Goal: Find specific page/section: Find specific page/section

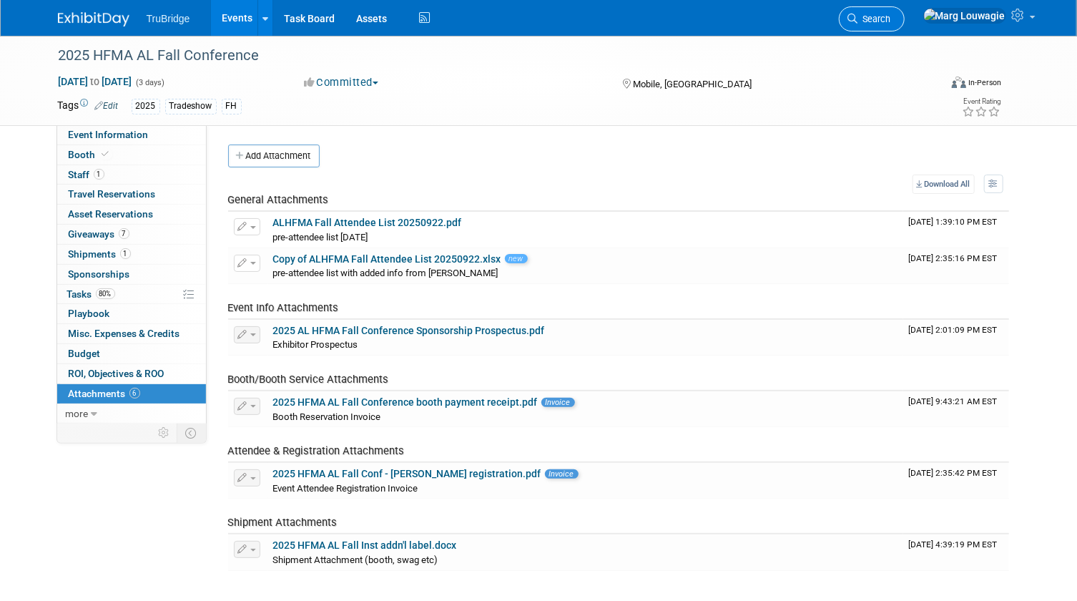
click at [905, 11] on link "Search" at bounding box center [872, 18] width 66 height 25
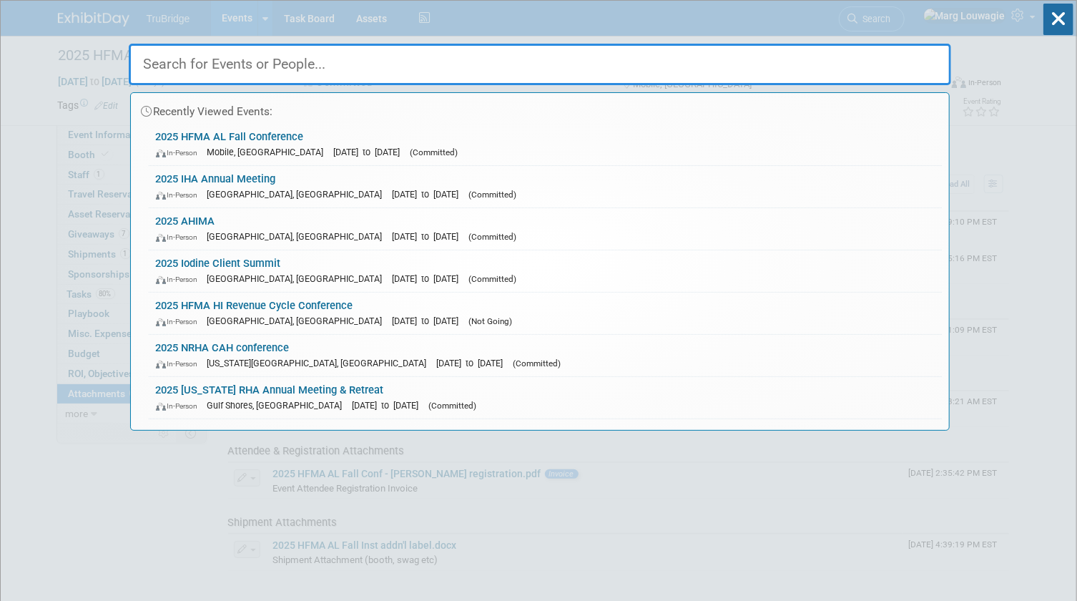
click at [906, 57] on input "text" at bounding box center [540, 64] width 823 height 41
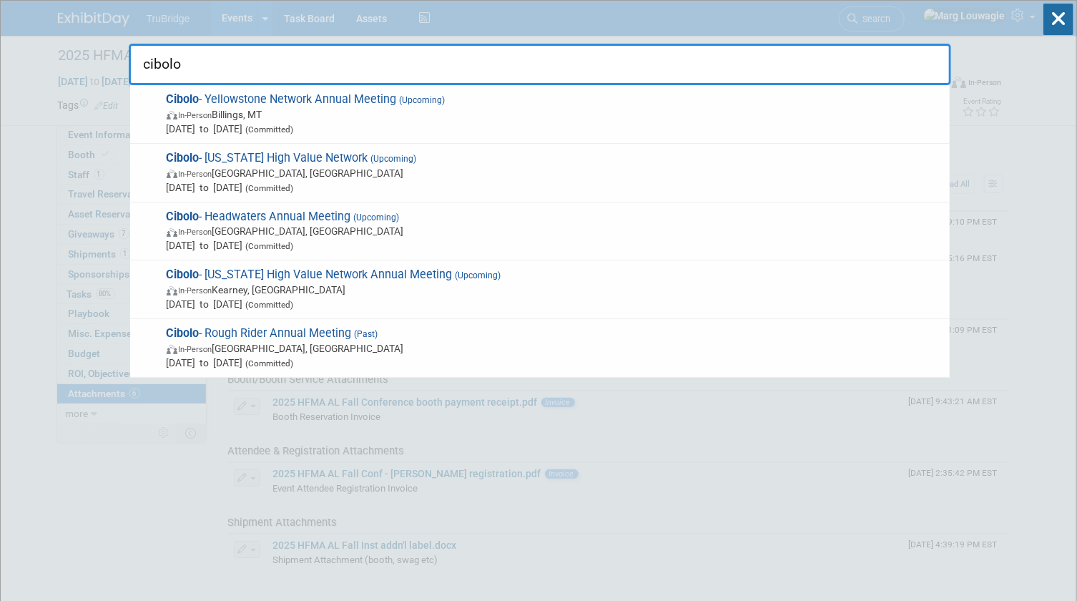
type input "cibolo"
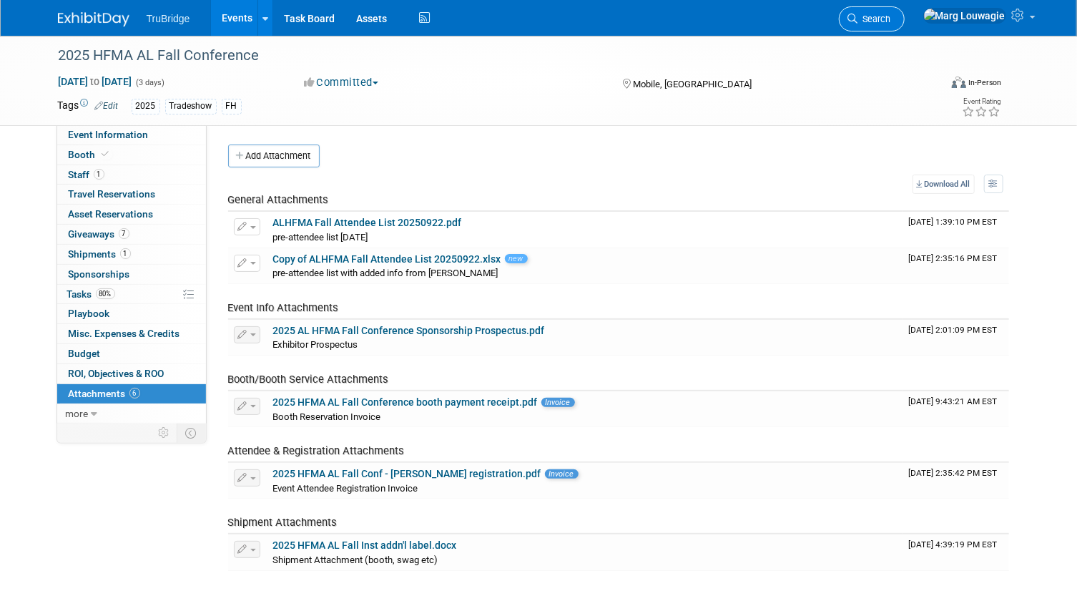
click at [891, 20] on span "Search" at bounding box center [875, 19] width 33 height 11
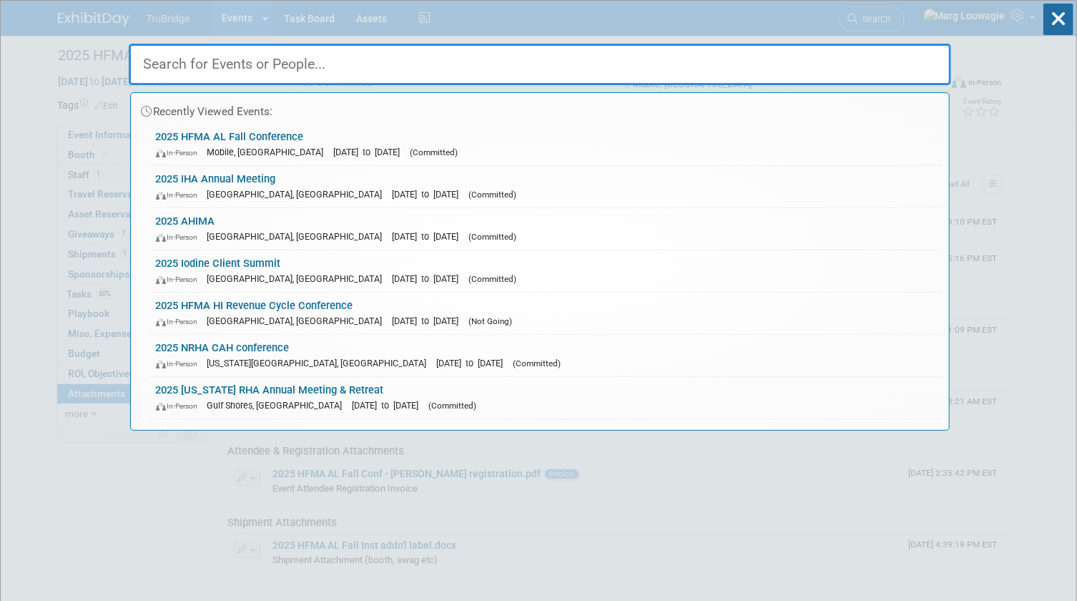
click at [896, 64] on input "text" at bounding box center [540, 64] width 823 height 41
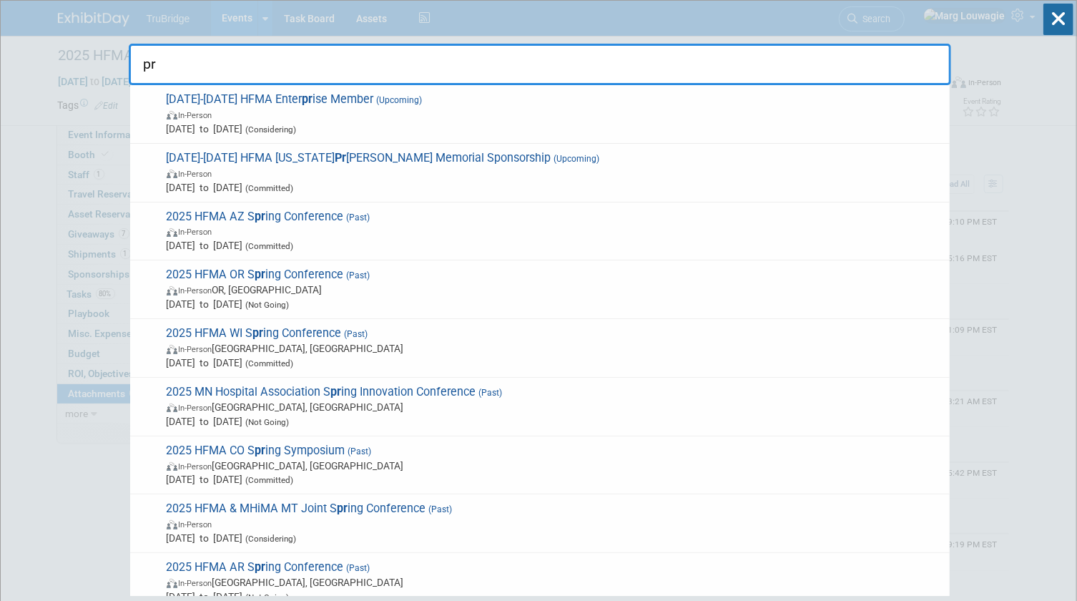
type input "p"
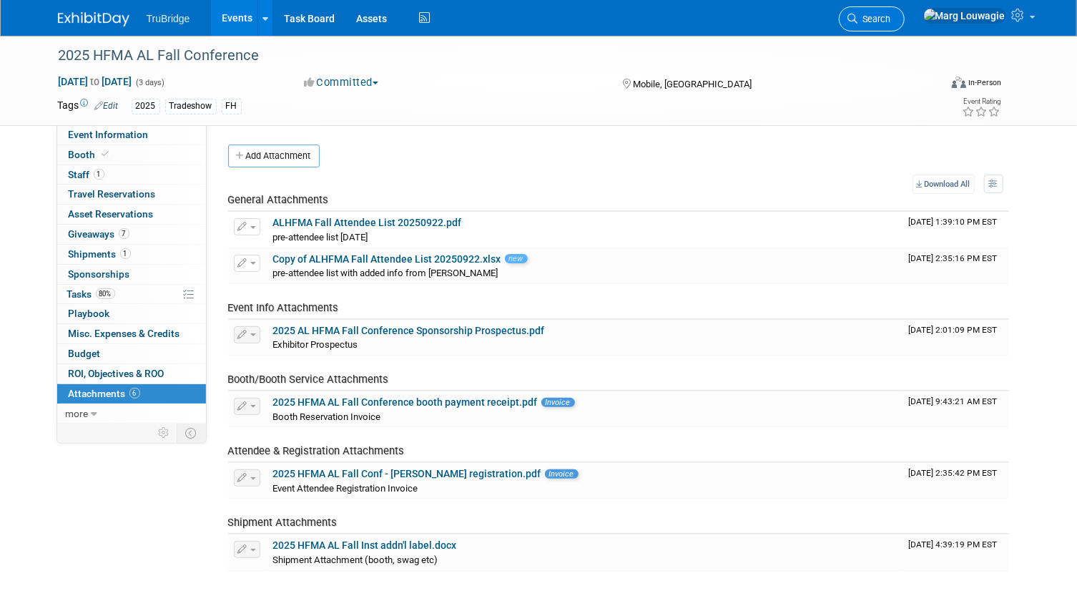
click at [905, 11] on link "Search" at bounding box center [872, 18] width 66 height 25
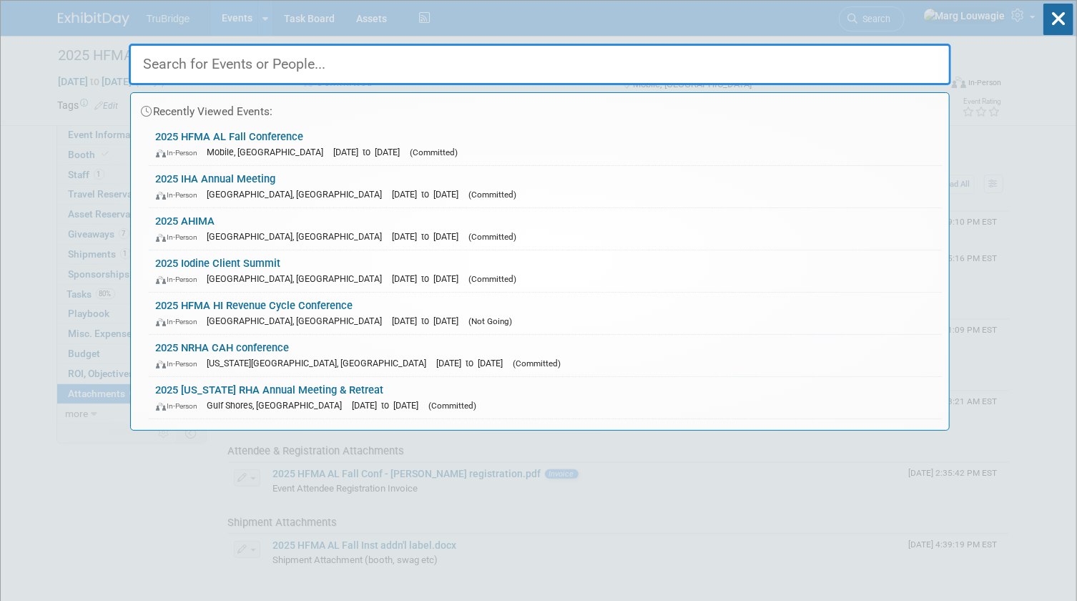
click at [908, 68] on input "text" at bounding box center [540, 64] width 823 height 41
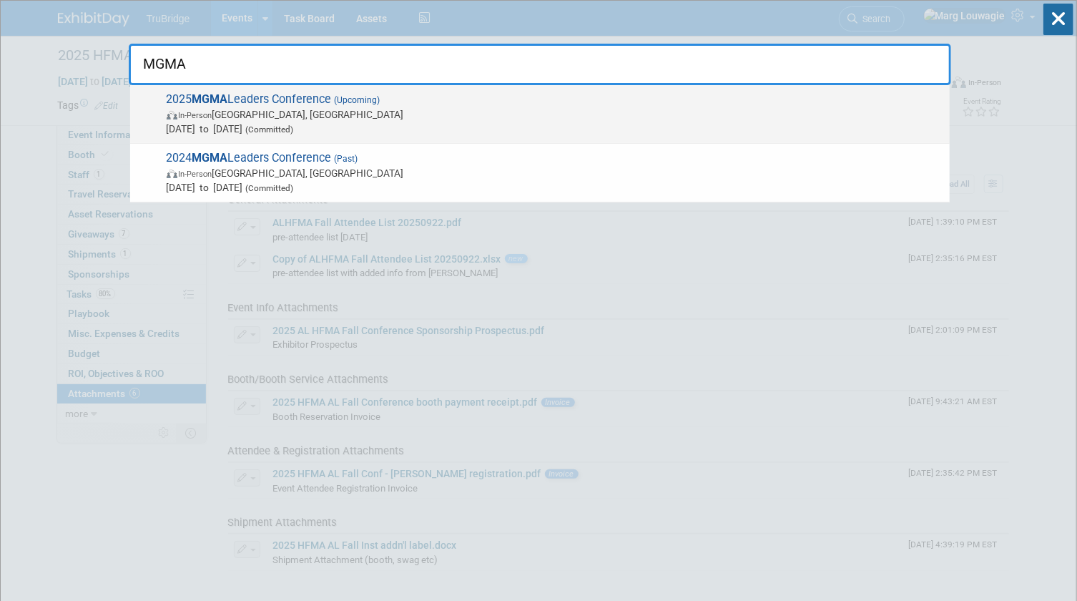
type input "MGMA"
click at [407, 102] on span "2025 MGMA Leaders Conference (Upcoming) In-Person Orlando, FL Sep 28, 2025 to O…" at bounding box center [552, 114] width 781 height 44
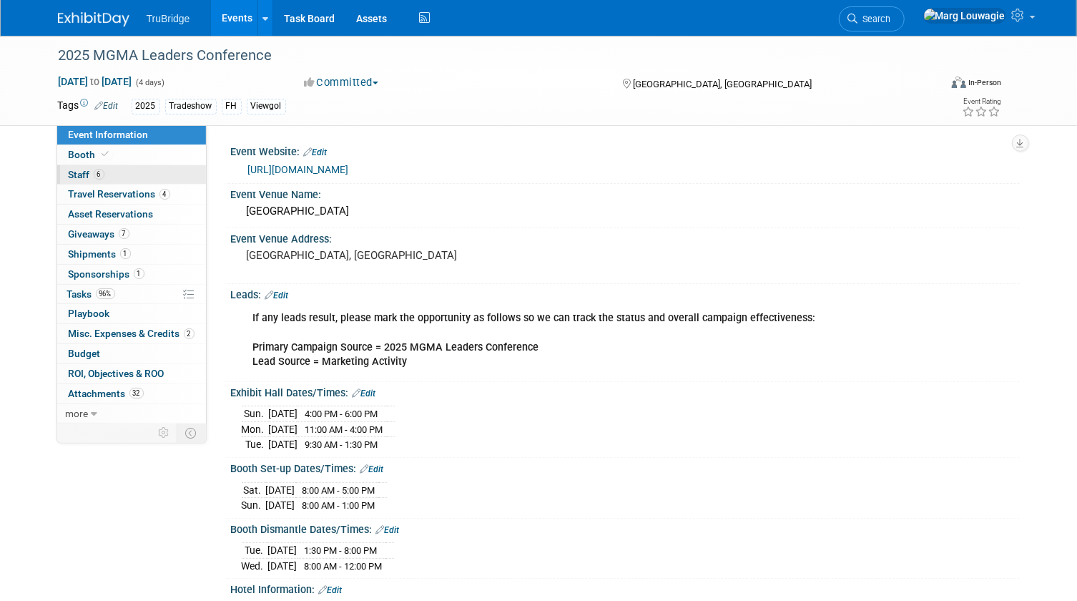
click at [143, 171] on link "6 Staff 6" at bounding box center [131, 174] width 149 height 19
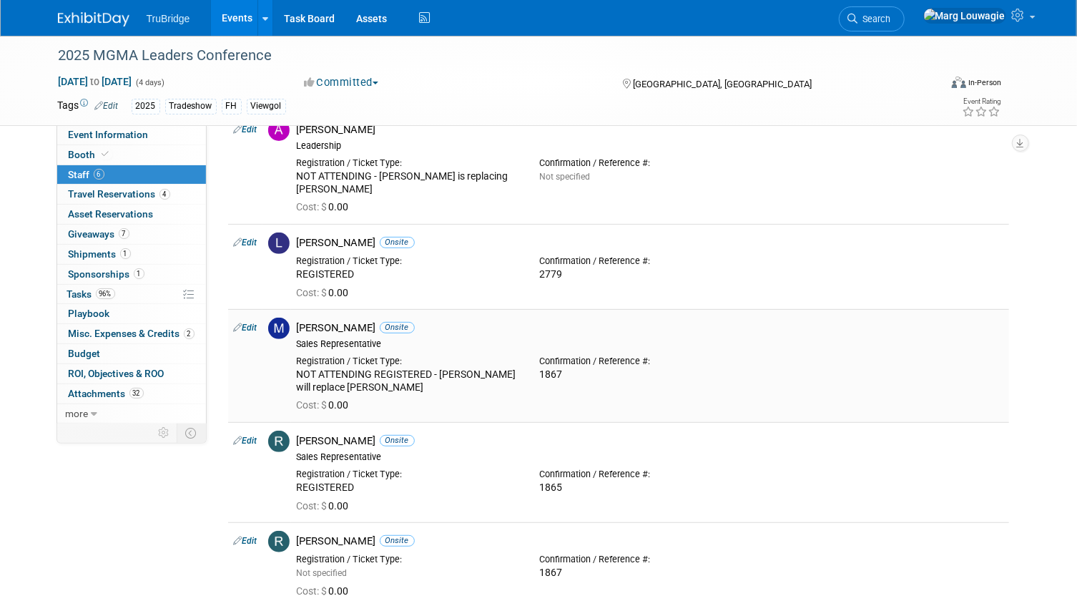
scroll to position [195, 0]
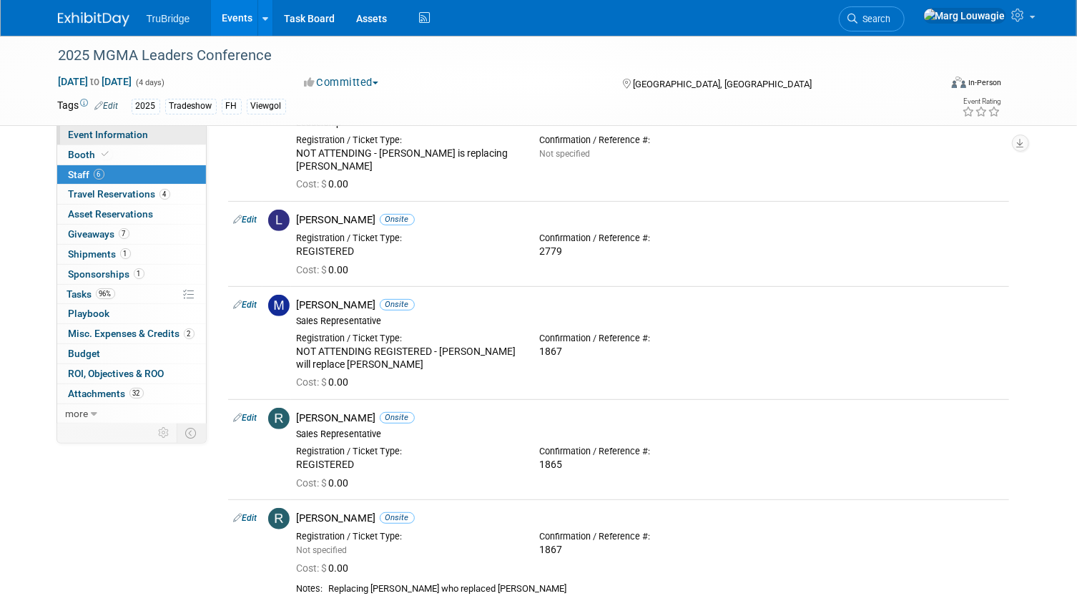
click at [118, 132] on span "Event Information" at bounding box center [109, 134] width 80 height 11
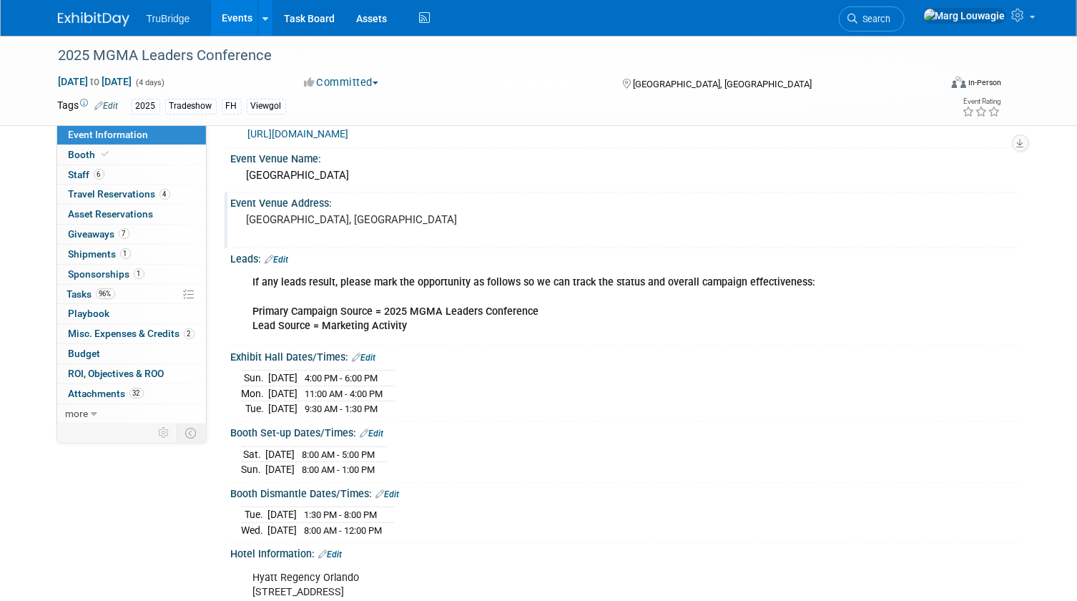
scroll to position [64, 0]
